Goal: Task Accomplishment & Management: Complete application form

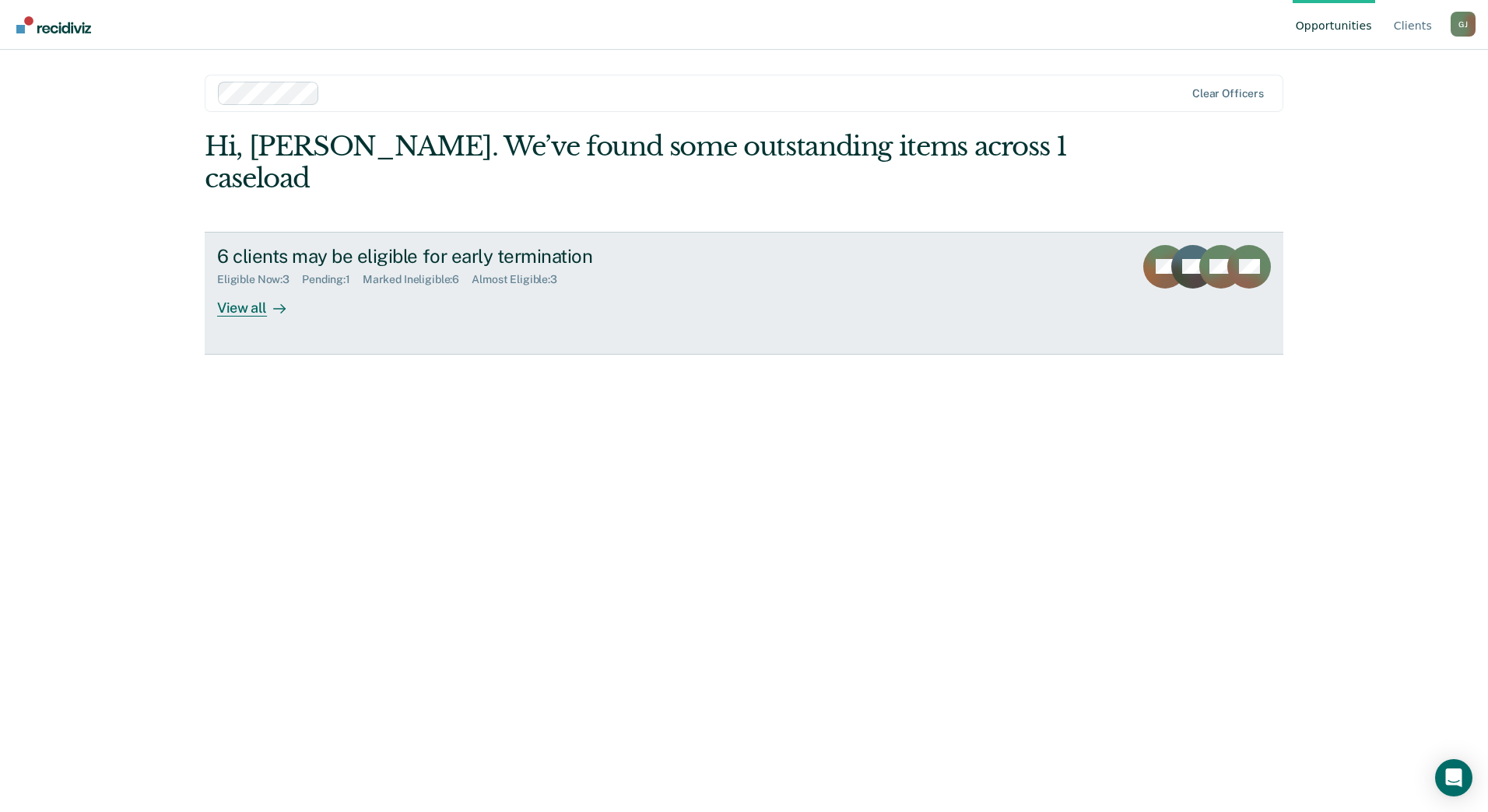
click at [253, 286] on div "View all" at bounding box center [261, 301] width 88 height 30
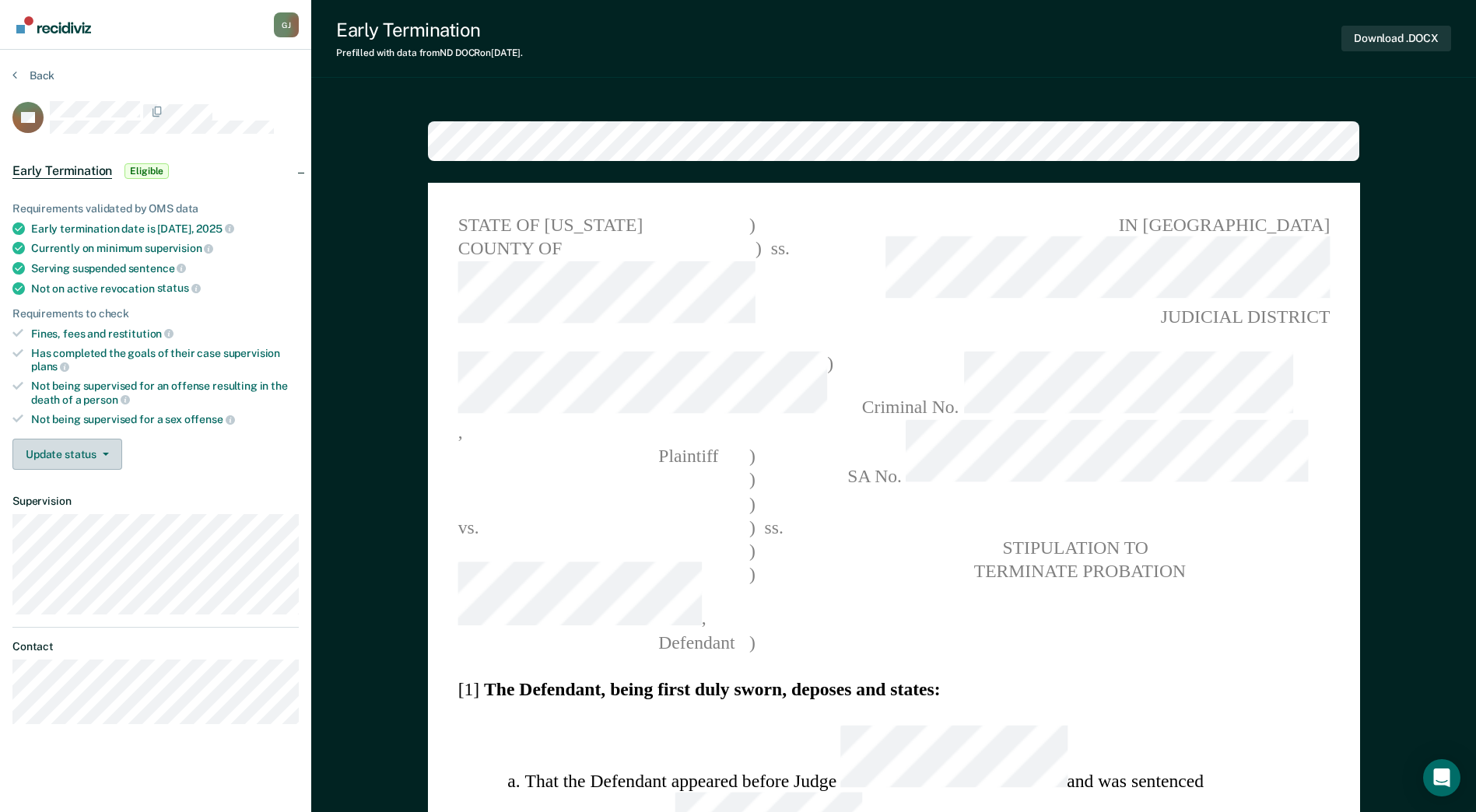
type textarea "x"
click at [105, 454] on icon "button" at bounding box center [106, 454] width 6 height 3
click at [78, 506] on button "Mark Ineligible" at bounding box center [88, 516] width 150 height 25
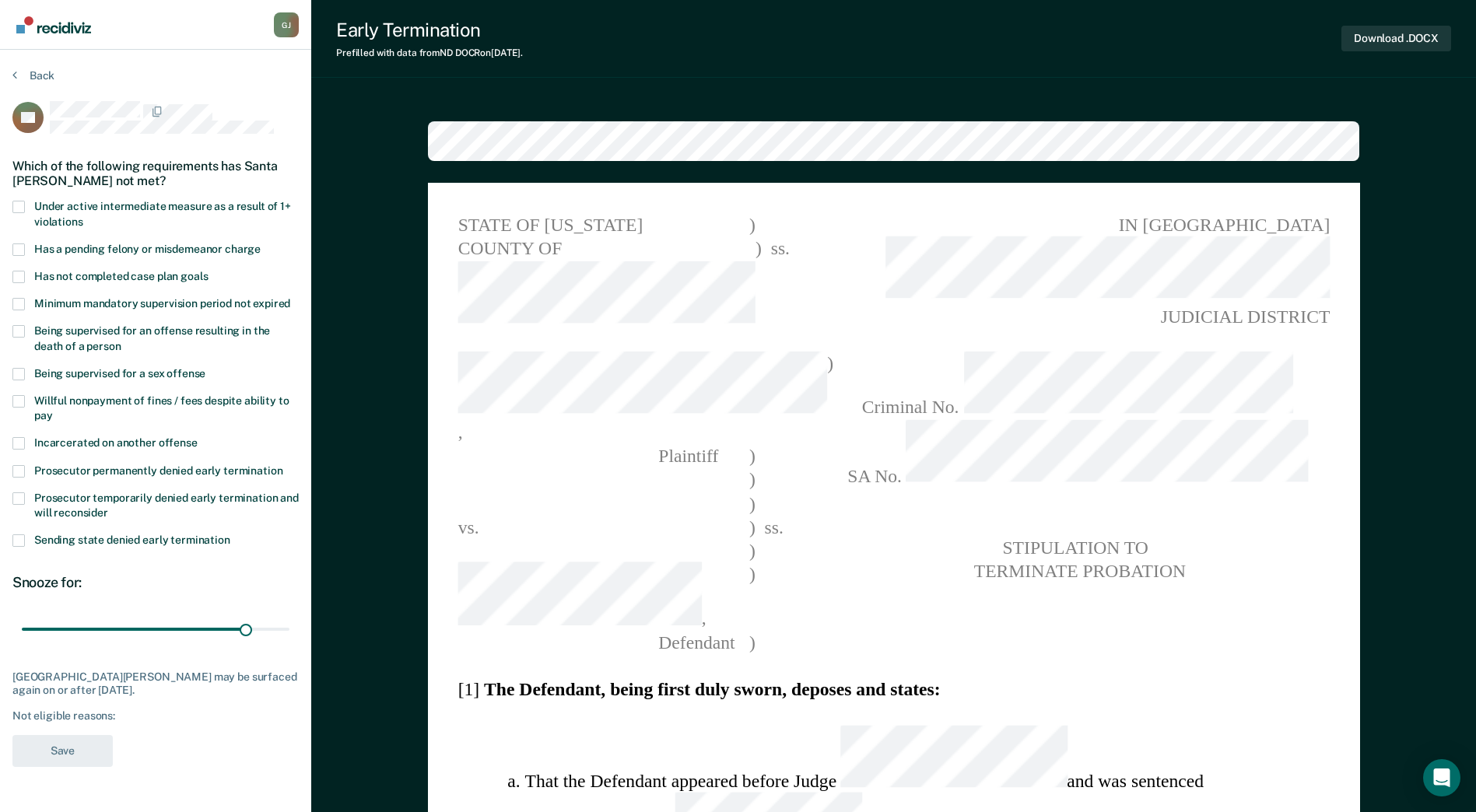
click at [16, 276] on span at bounding box center [19, 277] width 13 height 13
click at [208, 271] on input "Has not completed case plan goals" at bounding box center [208, 271] width 0 height 0
drag, startPoint x: 246, startPoint y: 628, endPoint x: 289, endPoint y: 626, distance: 43.0
type input "35"
click at [289, 626] on input "range" at bounding box center [156, 630] width 268 height 27
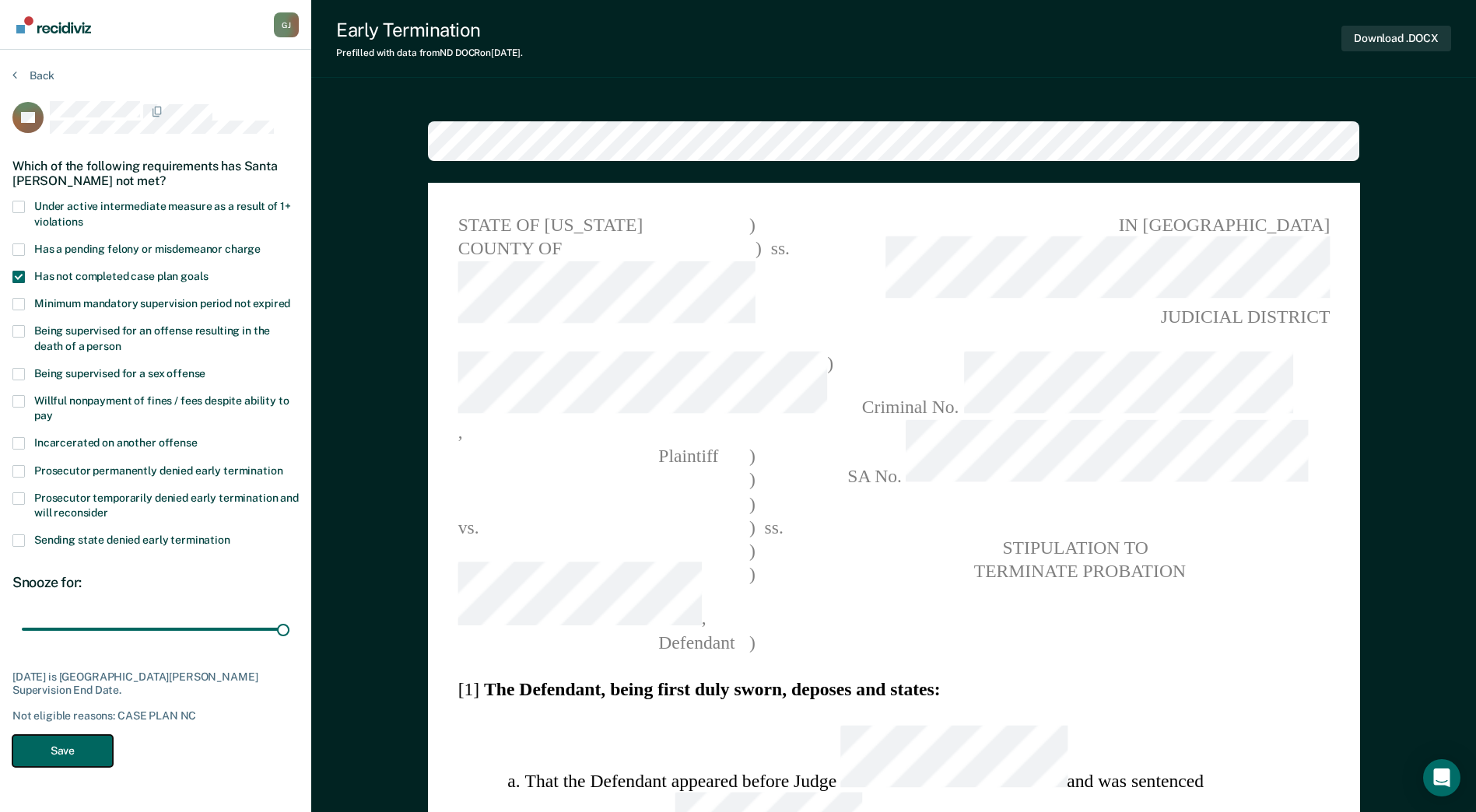
click at [95, 755] on button "Save" at bounding box center [63, 750] width 100 height 32
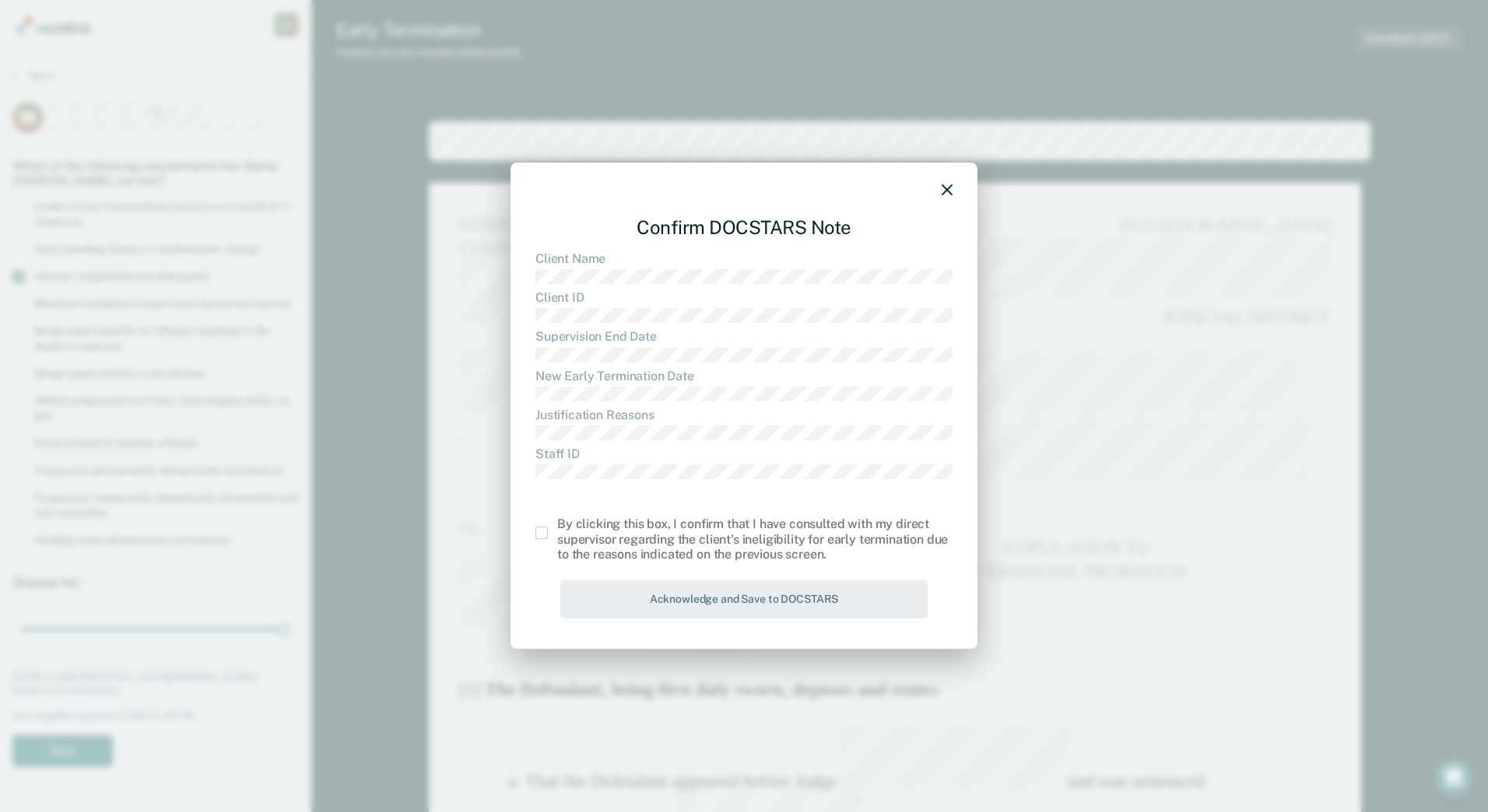
click at [544, 540] on div "By clicking this box, I confirm that I have consulted with my direct supervisor…" at bounding box center [743, 540] width 417 height 45
click at [542, 534] on span at bounding box center [542, 533] width 13 height 13
click at [557, 527] on input "checkbox" at bounding box center [557, 527] width 0 height 0
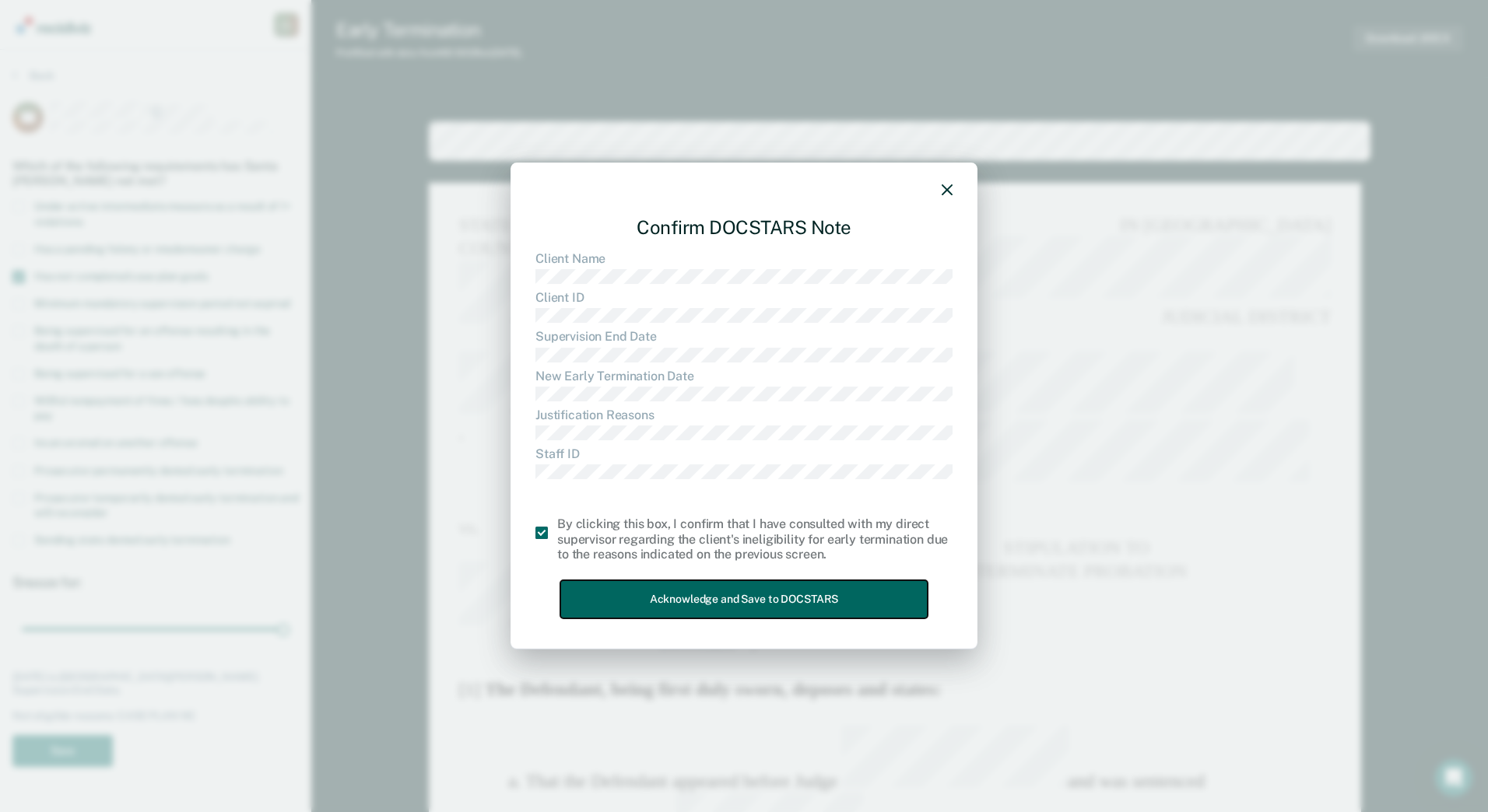
click at [619, 585] on button "Acknowledge and Save to DOCSTARS" at bounding box center [743, 600] width 367 height 38
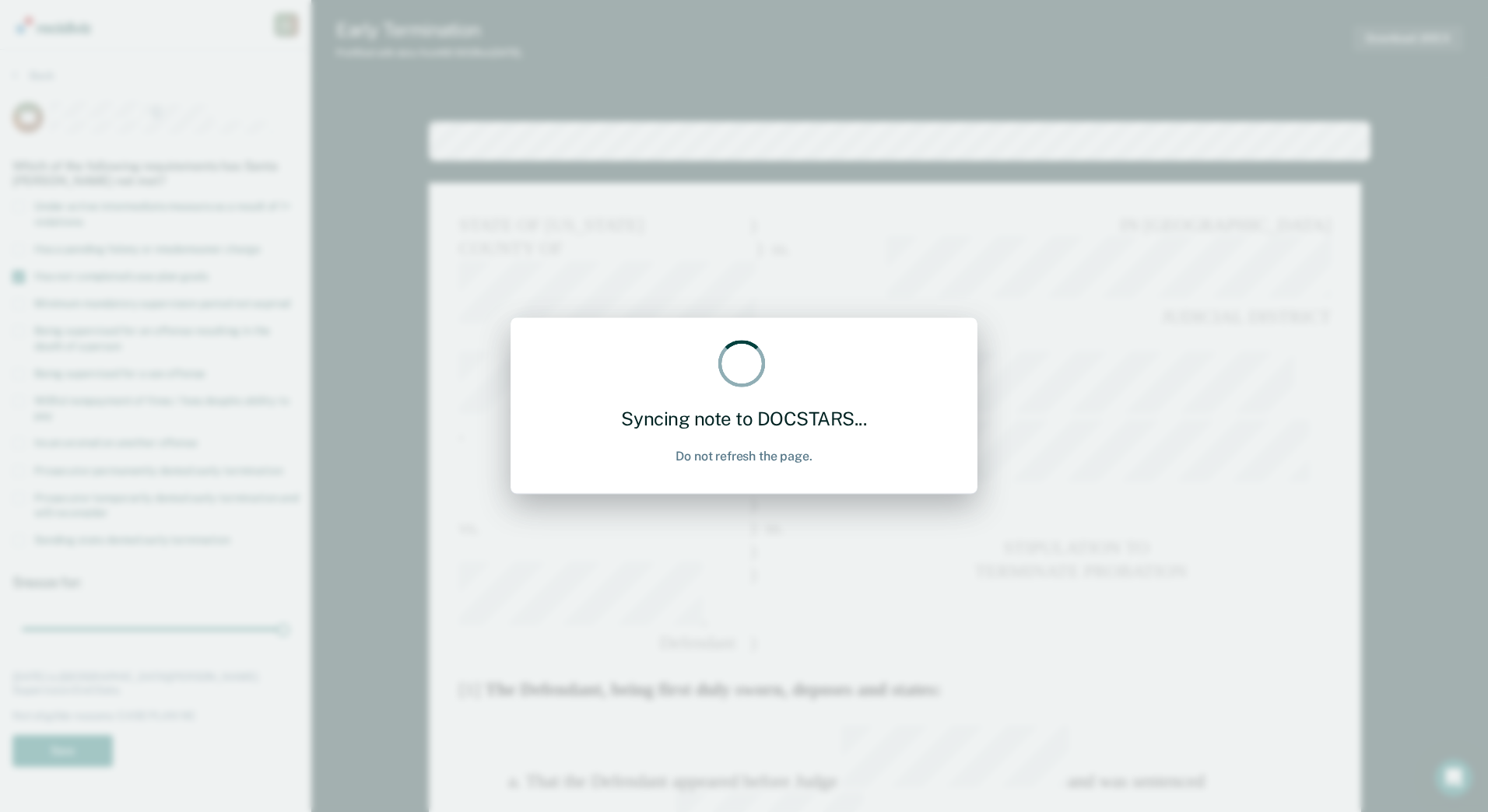
type textarea "x"
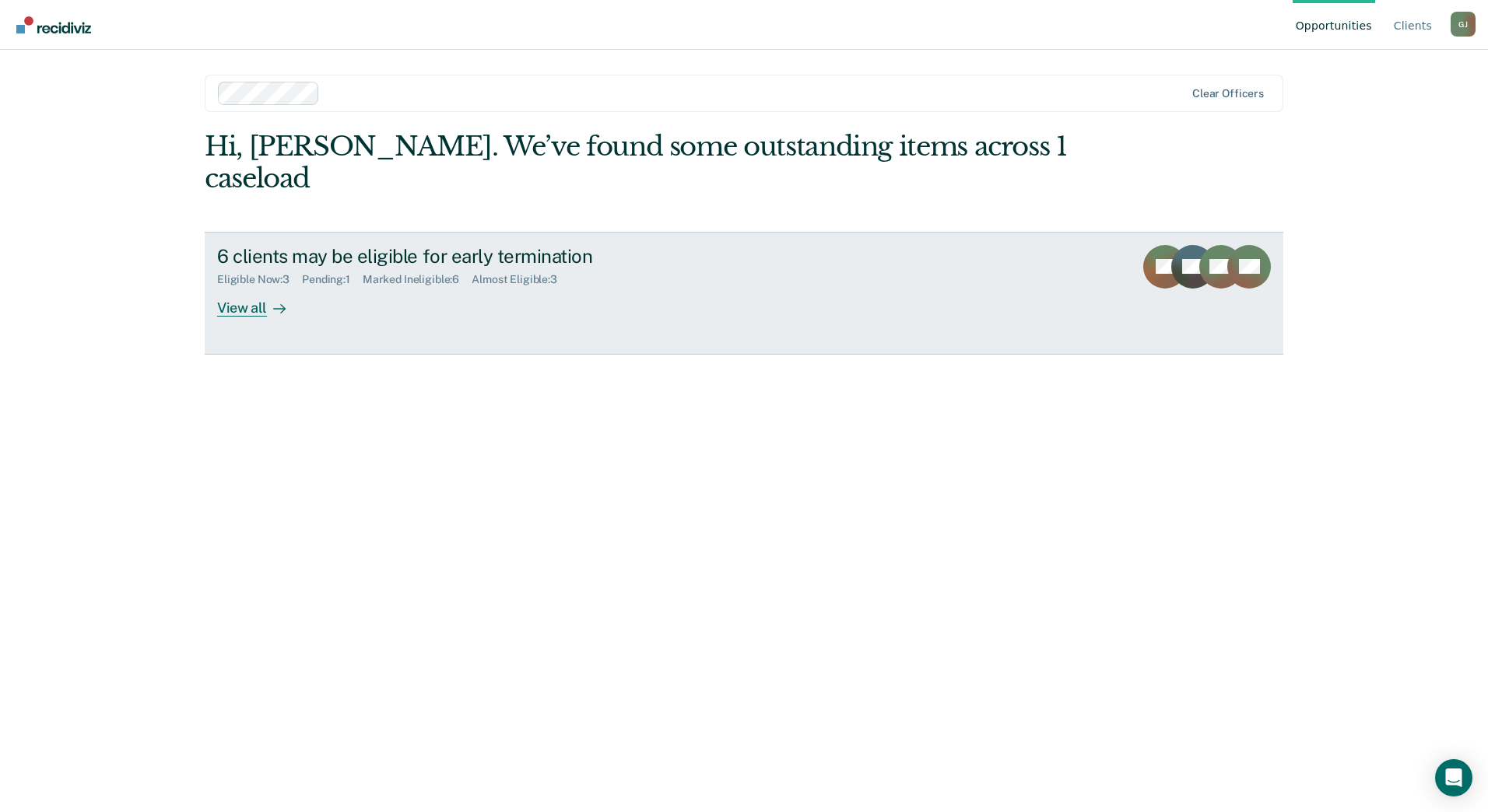
click at [252, 286] on div "View all" at bounding box center [261, 301] width 88 height 30
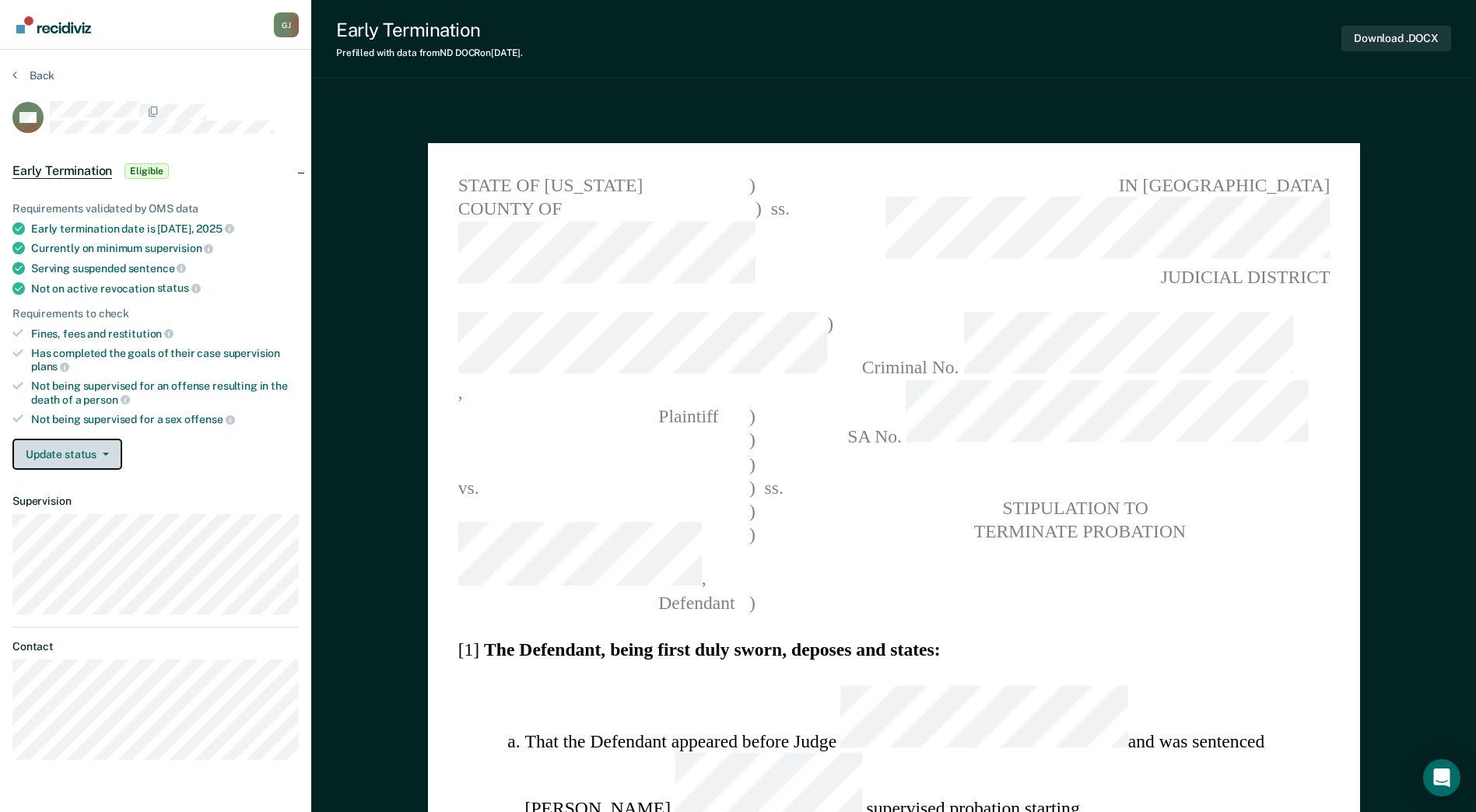
click at [105, 440] on button "Update status" at bounding box center [67, 454] width 109 height 31
type textarea "x"
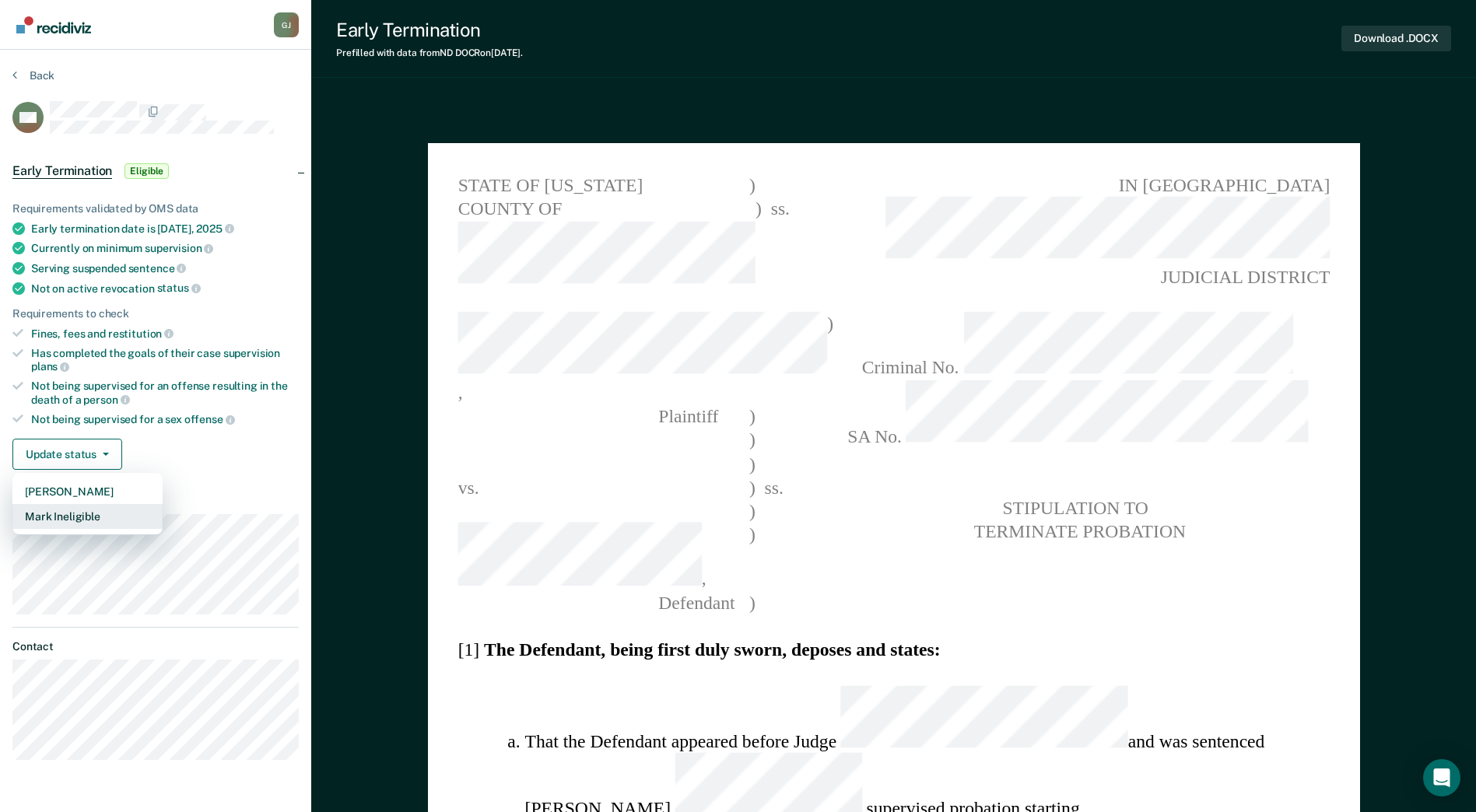
click at [91, 512] on button "Mark Ineligible" at bounding box center [88, 516] width 150 height 25
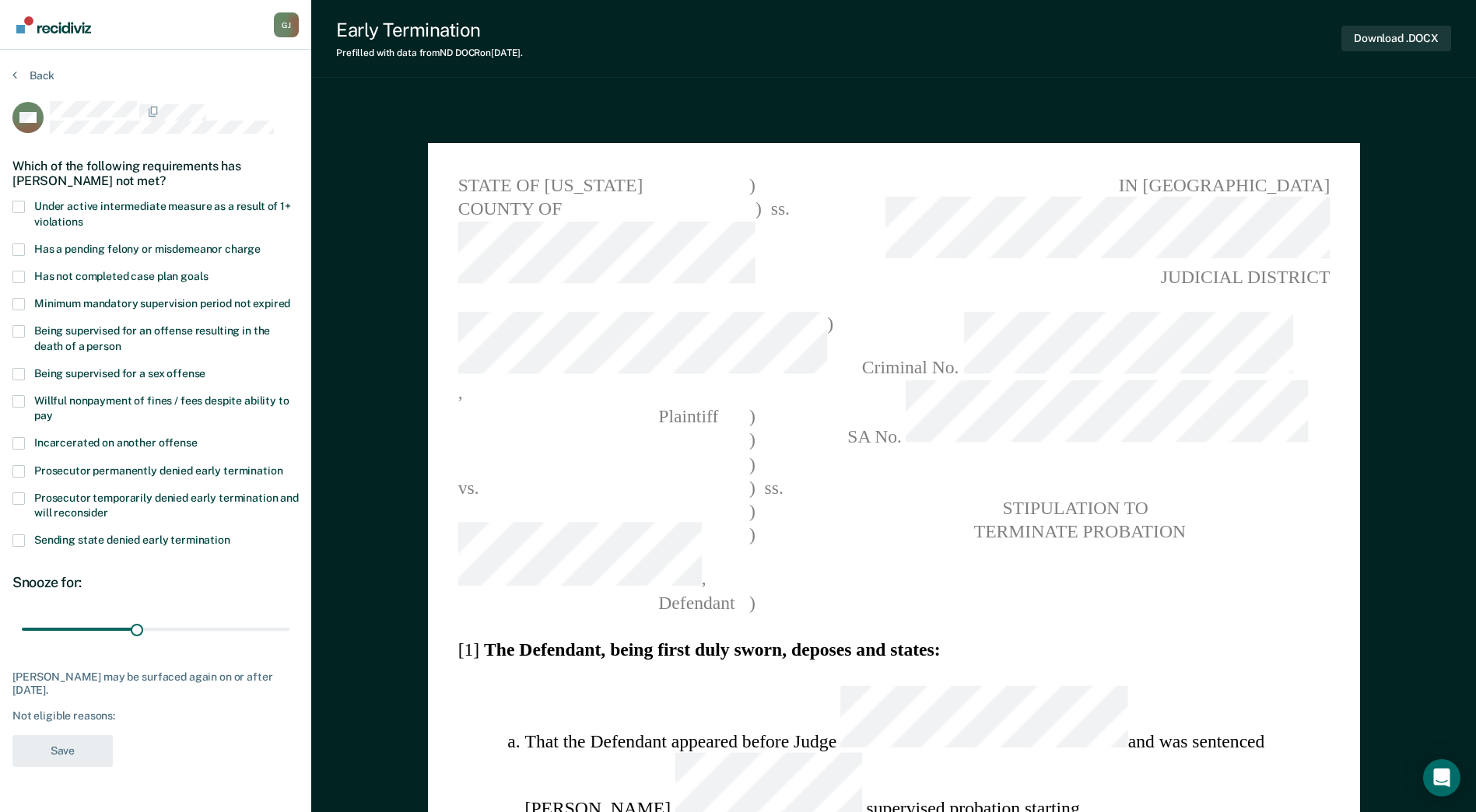
click at [21, 248] on span at bounding box center [19, 250] width 13 height 13
click at [261, 243] on input "Has a pending felony or misdemeanor charge" at bounding box center [261, 243] width 0 height 0
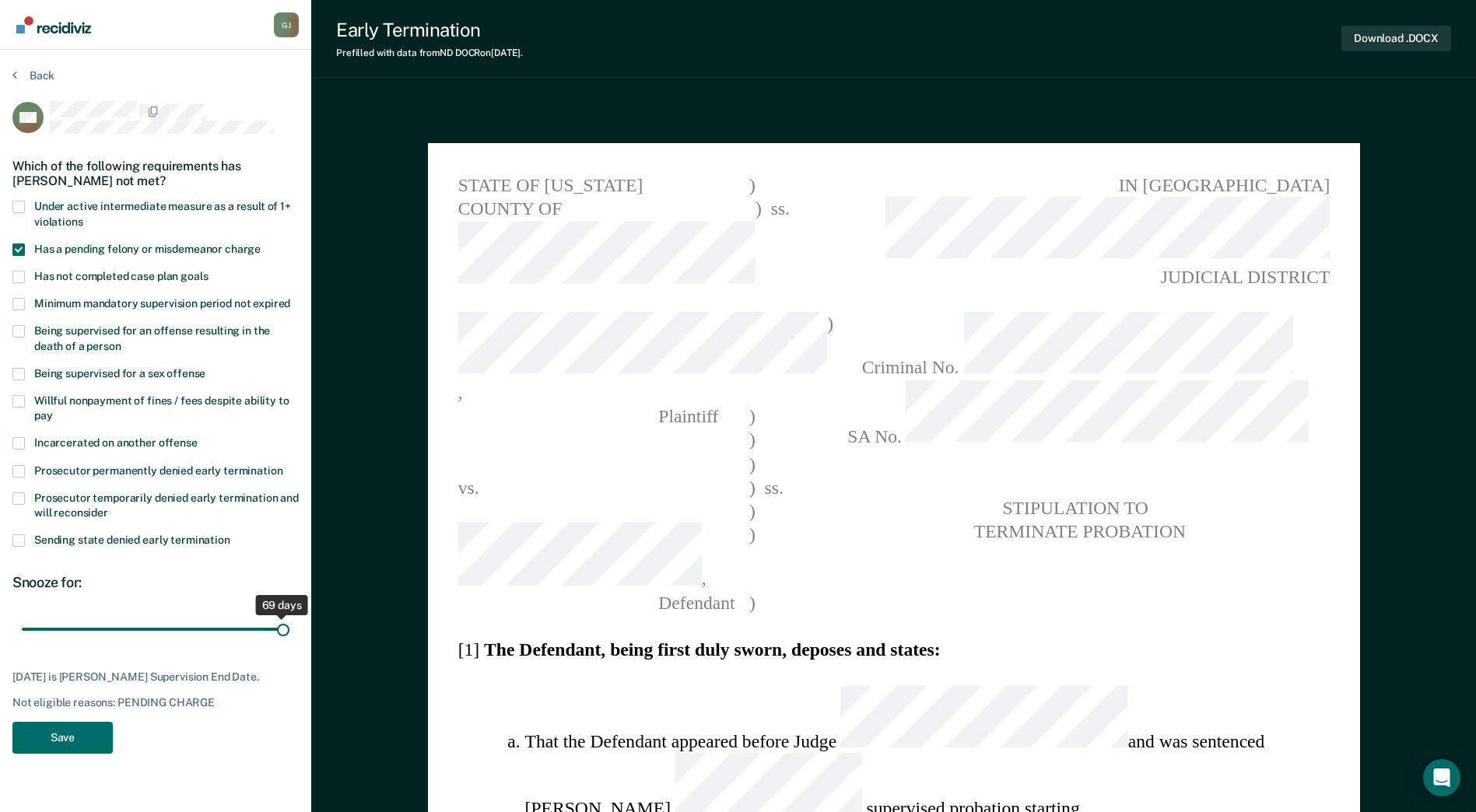
drag, startPoint x: 134, startPoint y: 627, endPoint x: 319, endPoint y: 629, distance: 185.0
type input "69"
click at [289, 629] on input "range" at bounding box center [156, 630] width 268 height 27
click at [88, 751] on button "Save" at bounding box center [63, 737] width 100 height 32
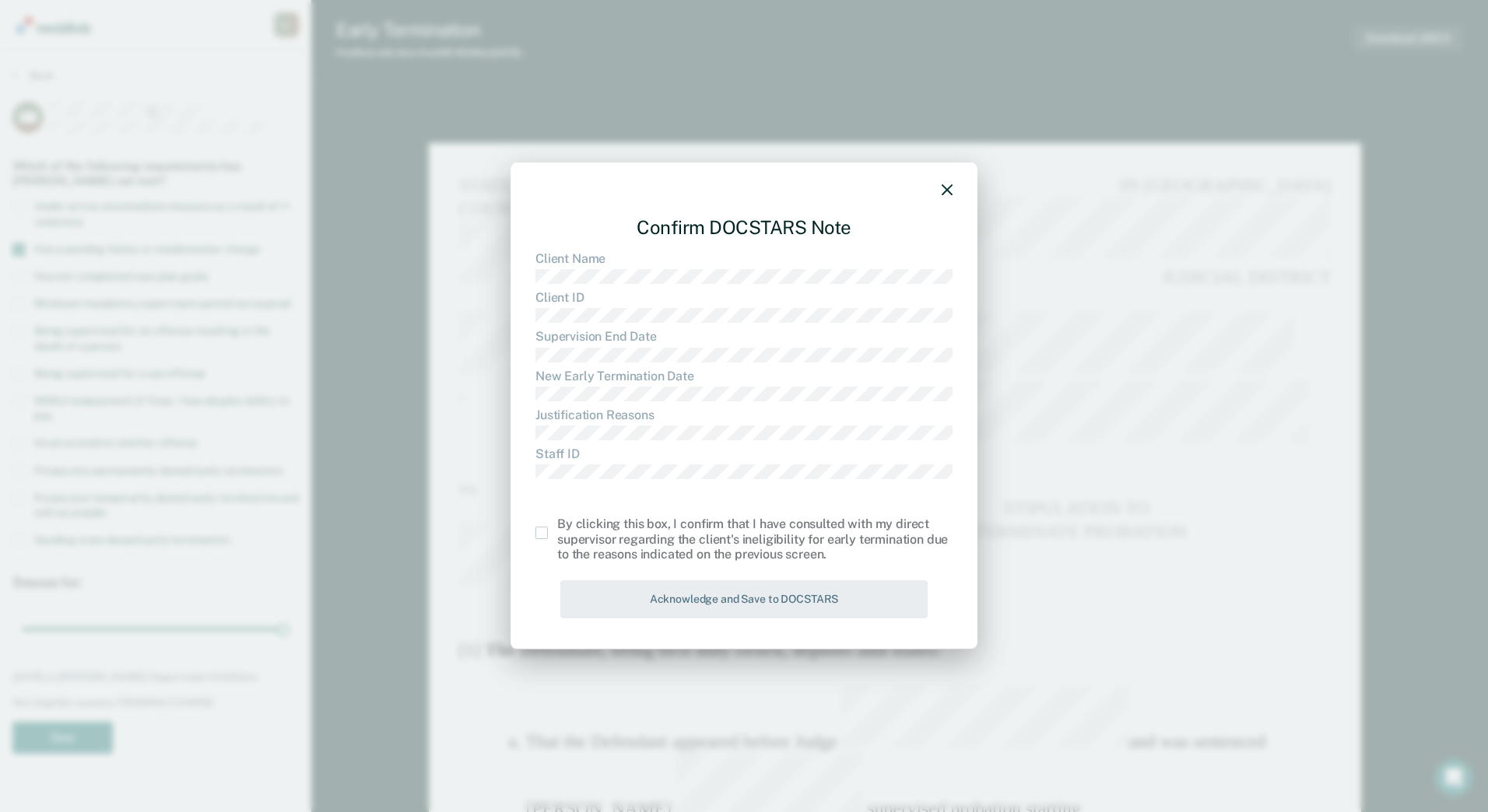
drag, startPoint x: 538, startPoint y: 536, endPoint x: 575, endPoint y: 554, distance: 41.1
click at [539, 536] on span at bounding box center [542, 533] width 13 height 13
click at [557, 527] on input "checkbox" at bounding box center [557, 527] width 0 height 0
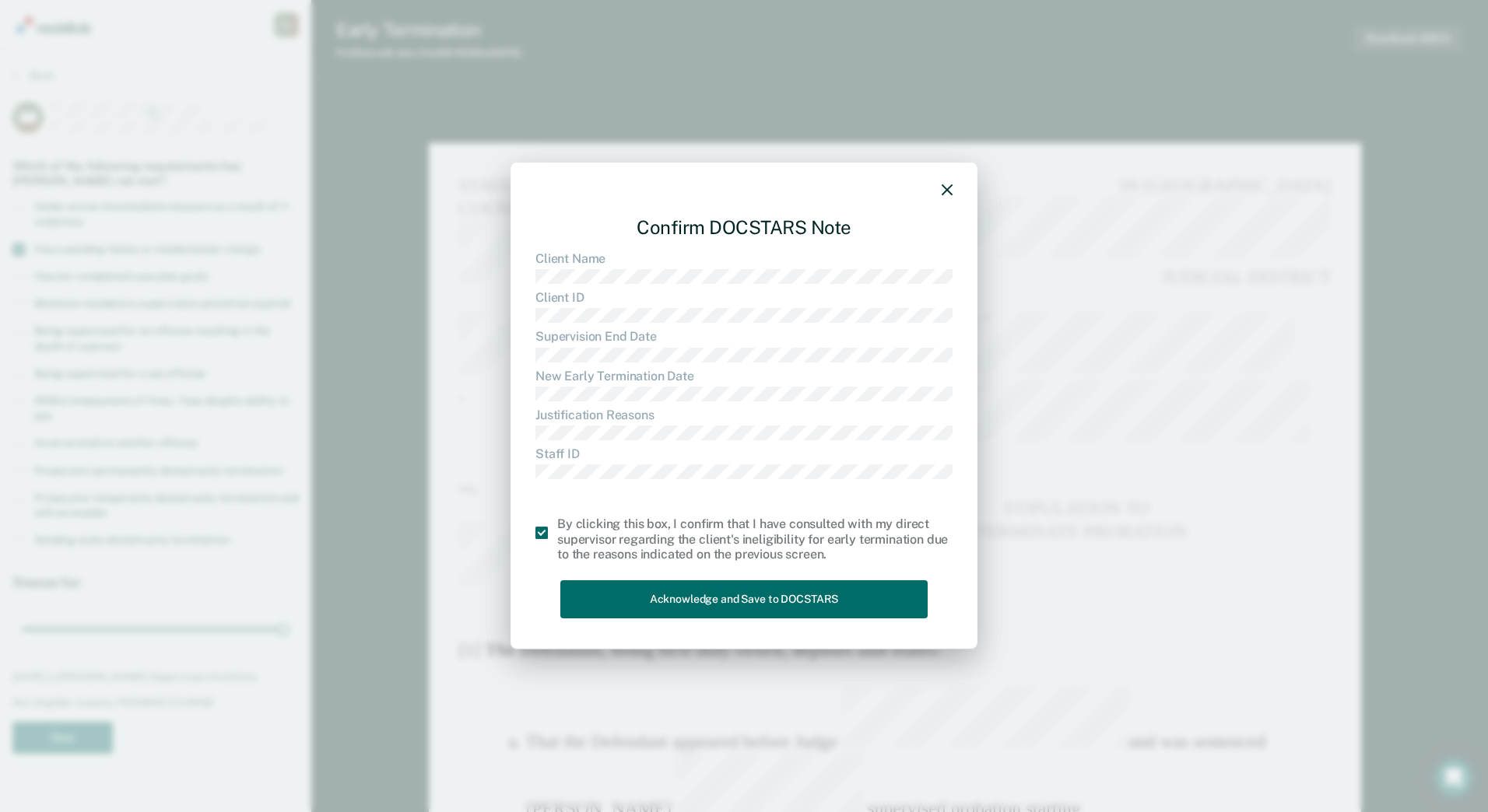
click at [619, 578] on div "Confirm DOCSTARS Note Client Name Client ID Supervision End Date New Early Term…" at bounding box center [743, 415] width 417 height 421
click at [624, 586] on button "Acknowledge and Save to DOCSTARS" at bounding box center [743, 600] width 367 height 38
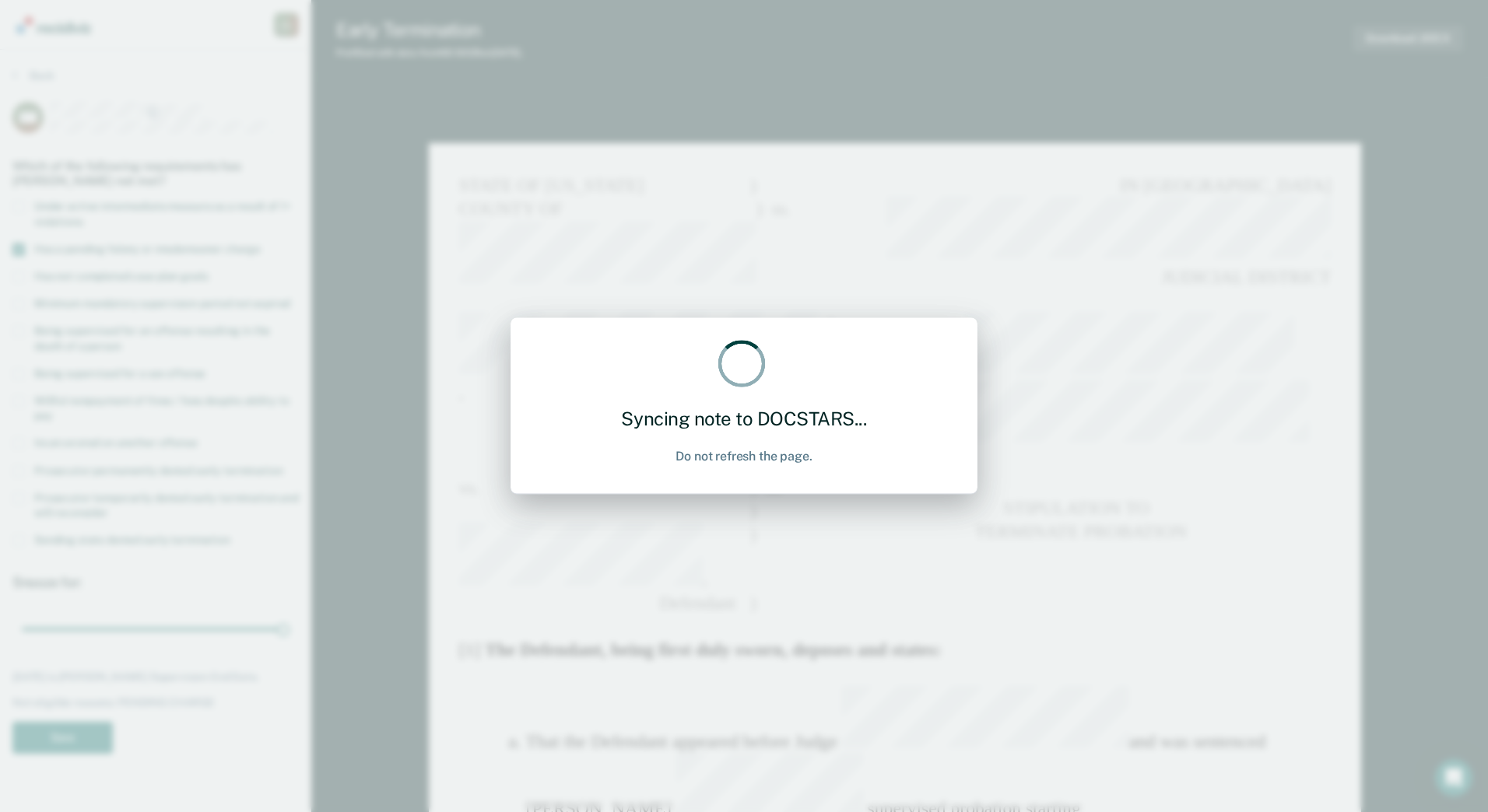
type textarea "x"
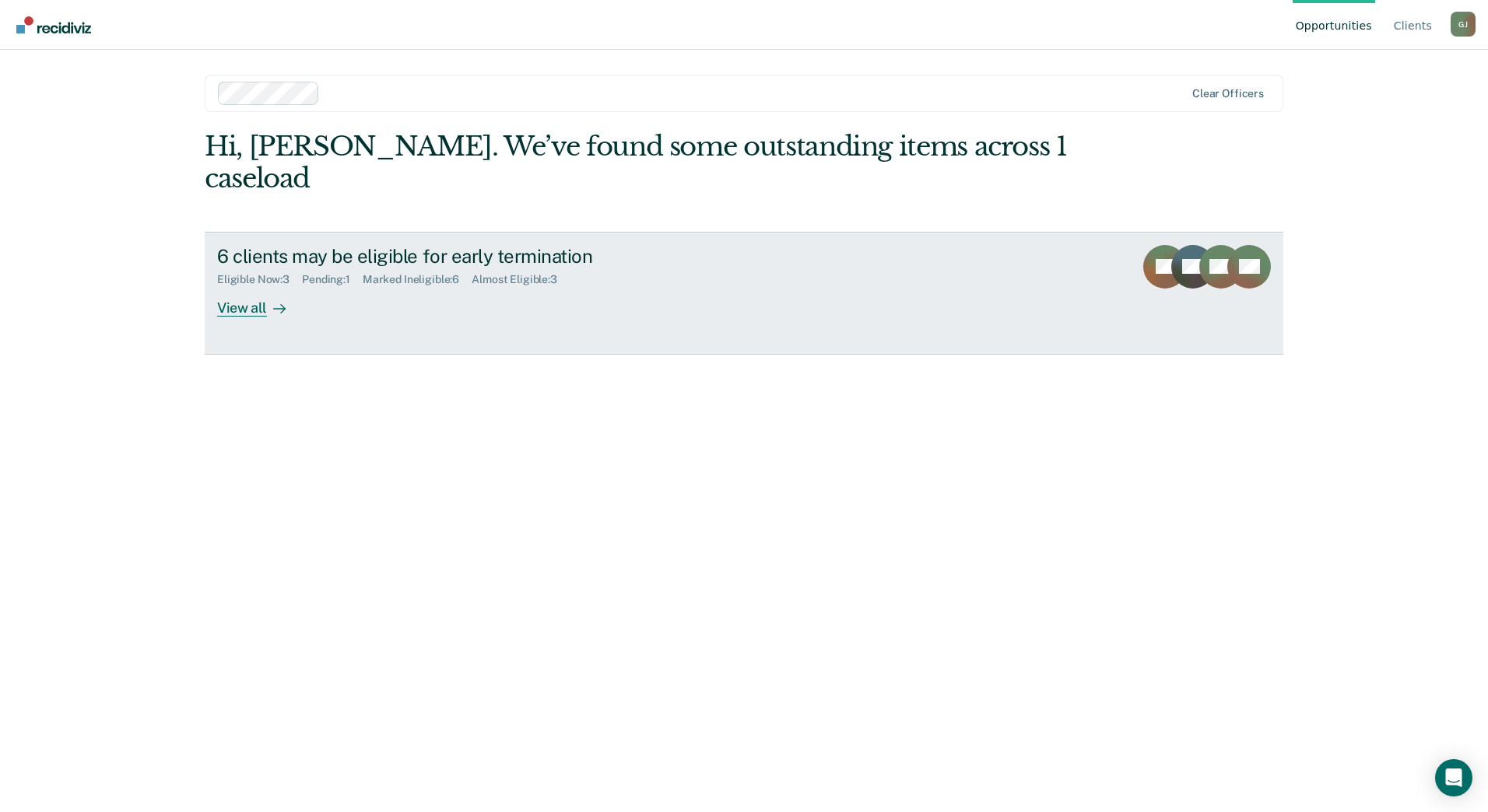
click at [257, 286] on div "View all" at bounding box center [261, 301] width 88 height 30
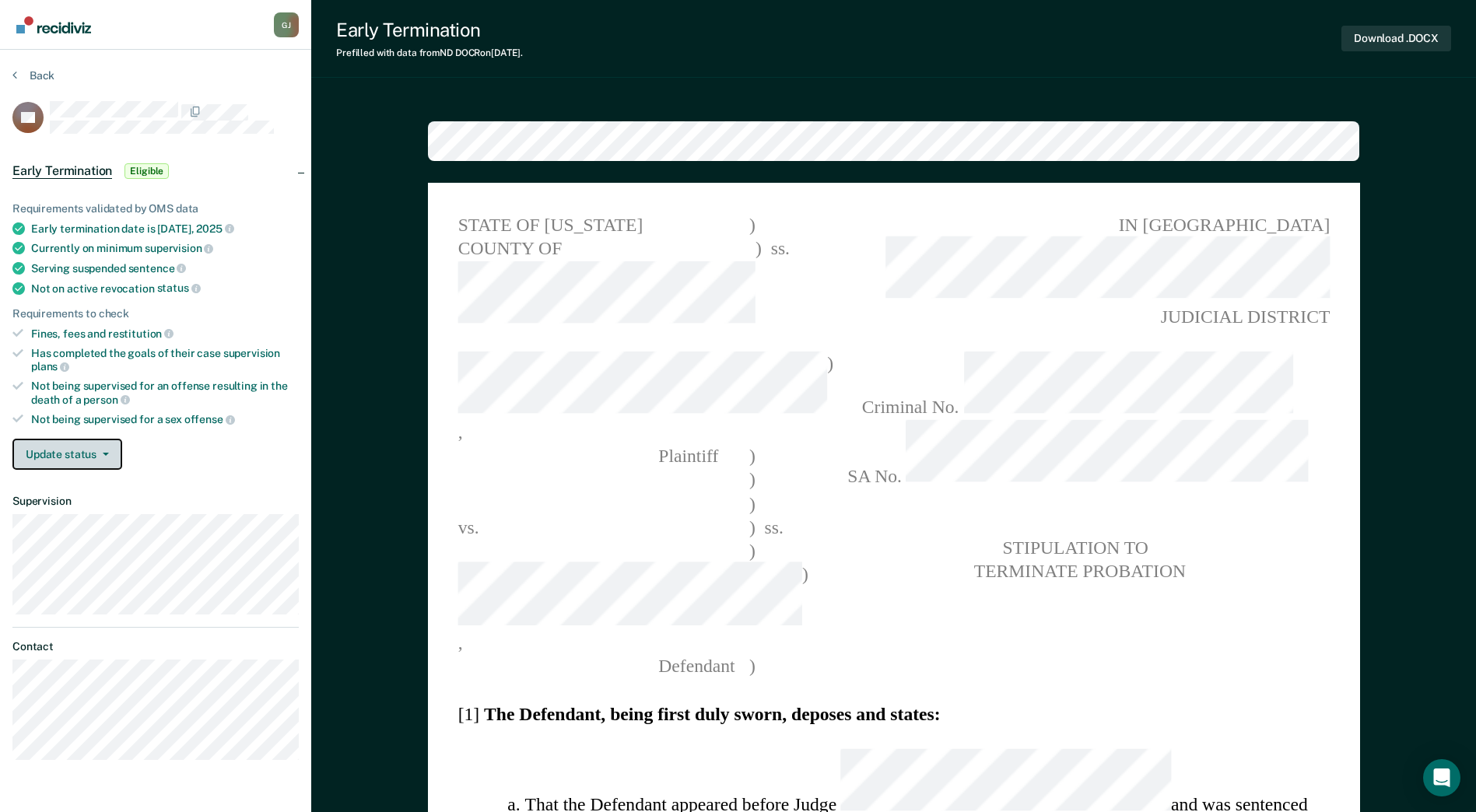
click at [104, 459] on button "Update status" at bounding box center [67, 454] width 109 height 31
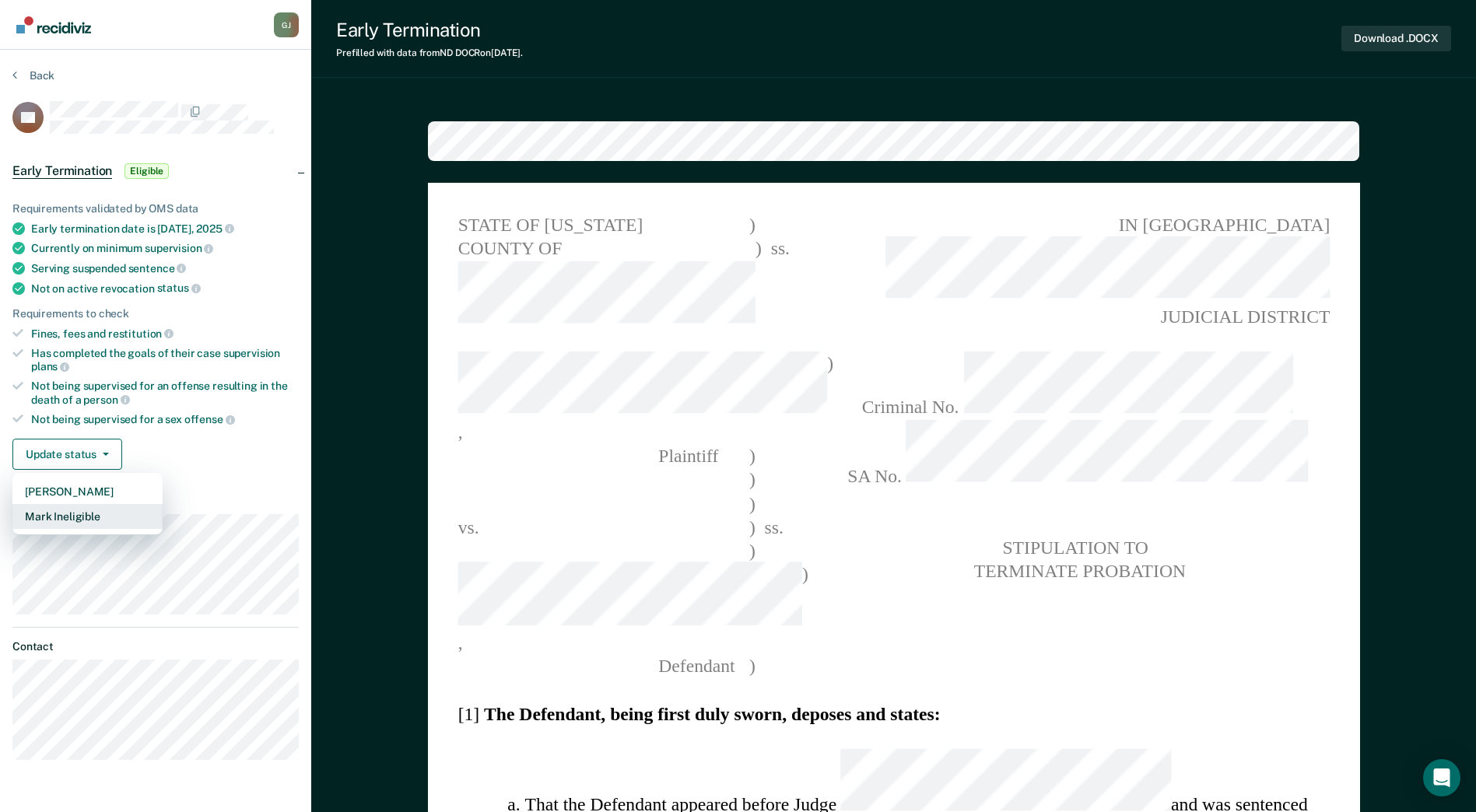
type textarea "x"
click at [82, 518] on button "Mark Ineligible" at bounding box center [88, 516] width 150 height 25
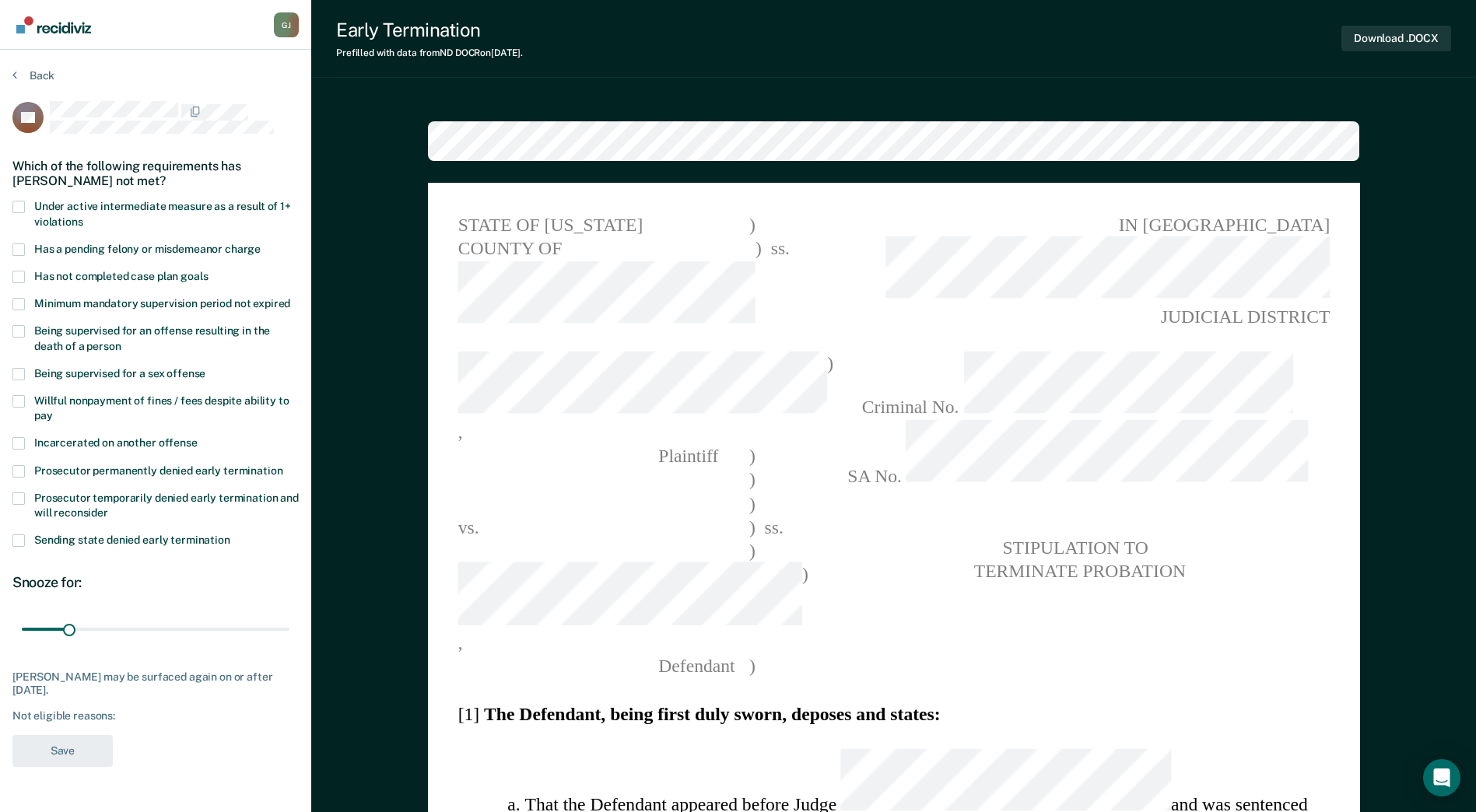
click at [20, 276] on span at bounding box center [19, 277] width 13 height 13
click at [208, 271] on input "Has not completed case plan goals" at bounding box center [208, 271] width 0 height 0
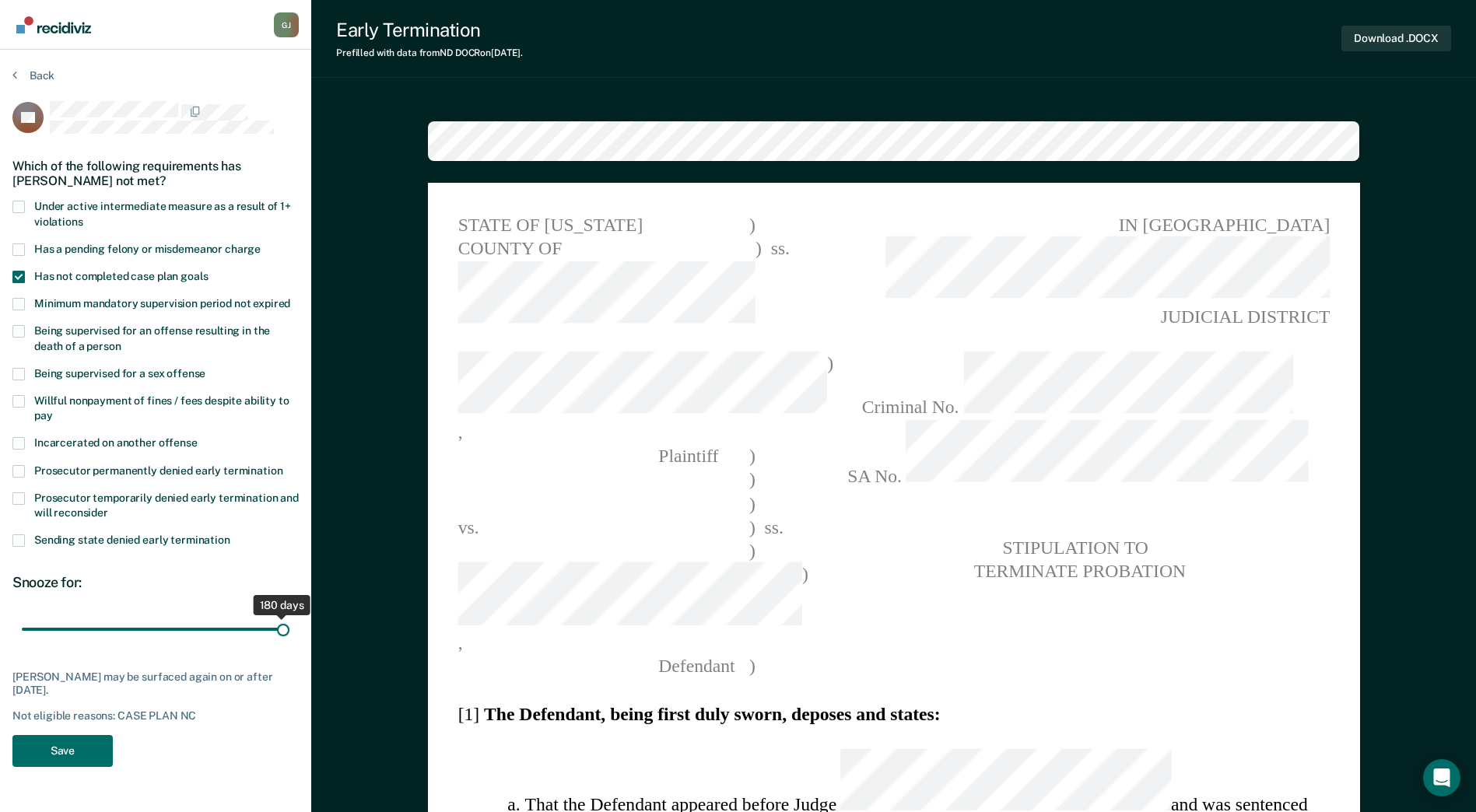
drag, startPoint x: 72, startPoint y: 628, endPoint x: 226, endPoint y: 639, distance: 154.4
type input "180"
click at [289, 633] on input "range" at bounding box center [156, 630] width 268 height 27
click at [96, 752] on button "Save" at bounding box center [63, 750] width 100 height 32
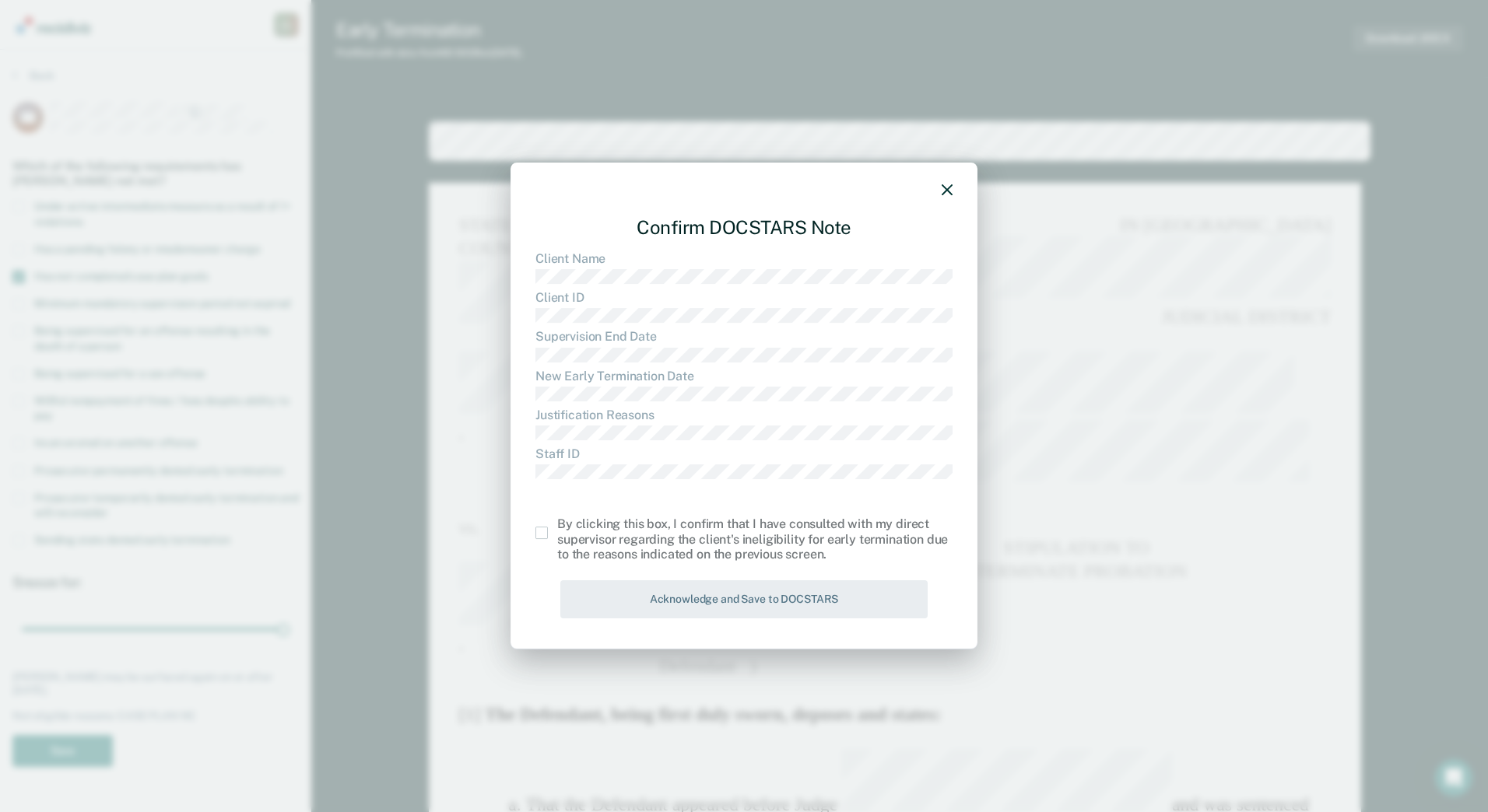
click at [546, 539] on span at bounding box center [542, 533] width 13 height 13
click at [557, 527] on input "checkbox" at bounding box center [557, 527] width 0 height 0
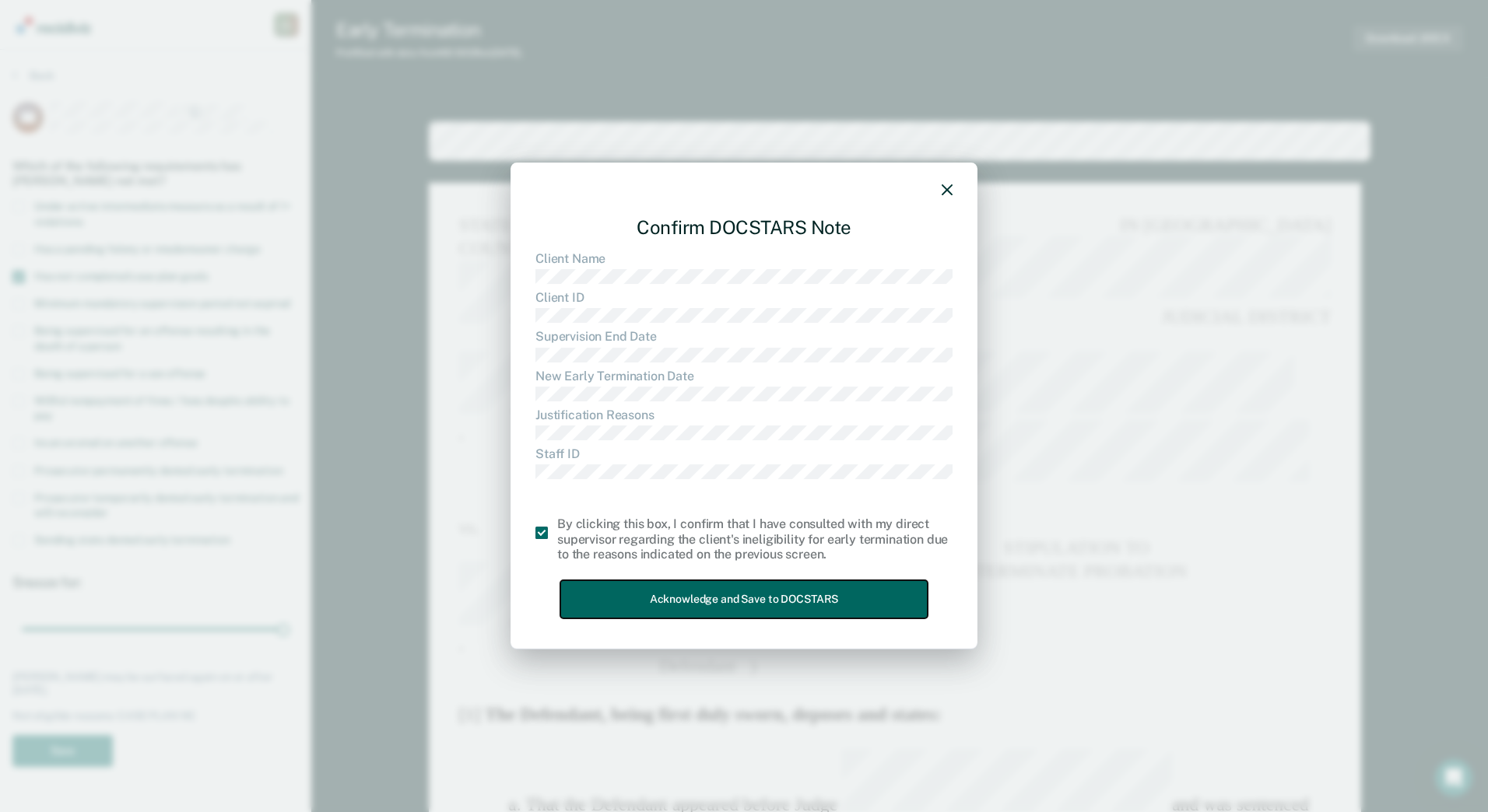
click at [635, 581] on button "Acknowledge and Save to DOCSTARS" at bounding box center [743, 600] width 367 height 38
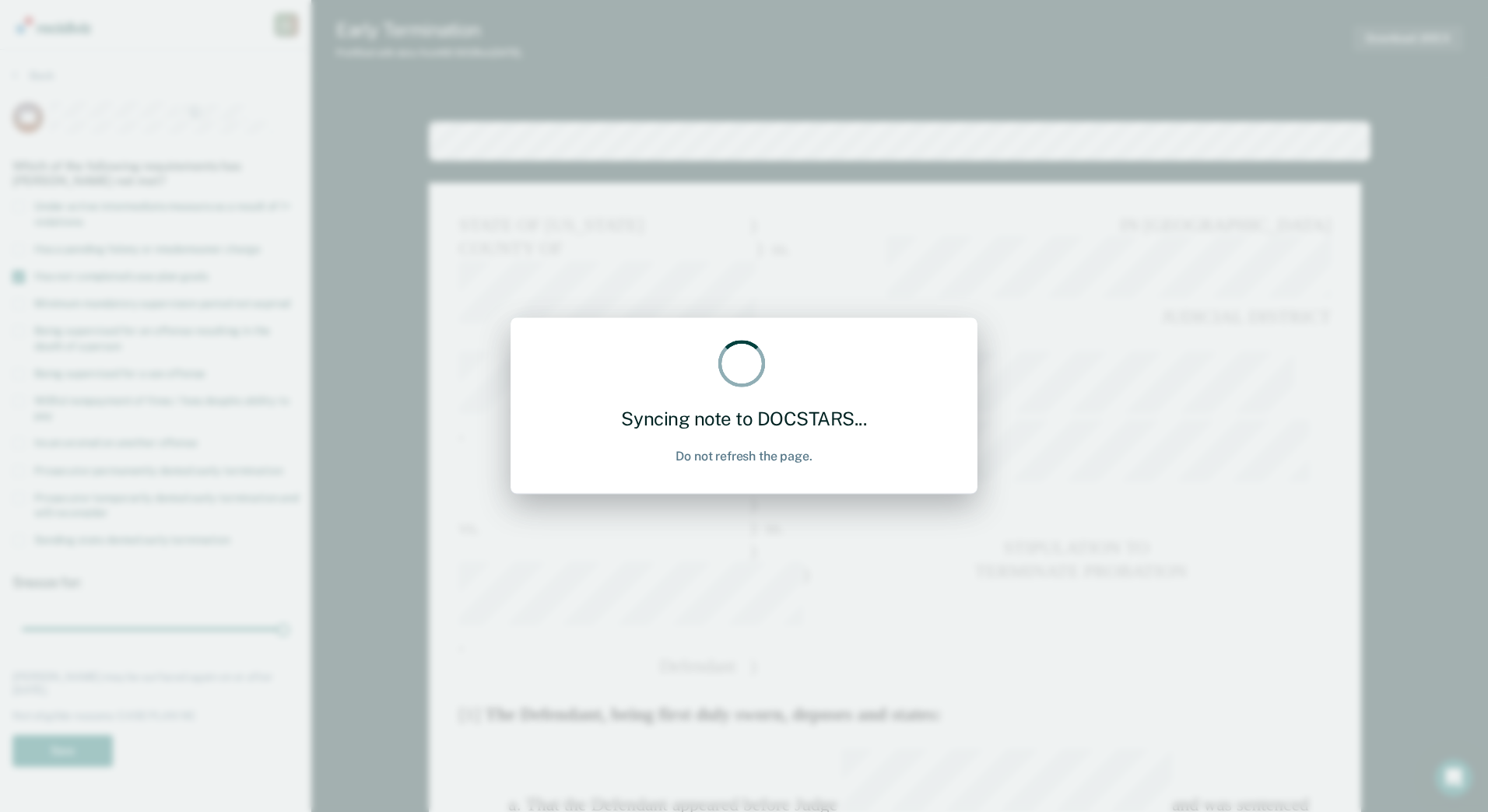
type textarea "x"
